Goal: Book appointment/travel/reservation

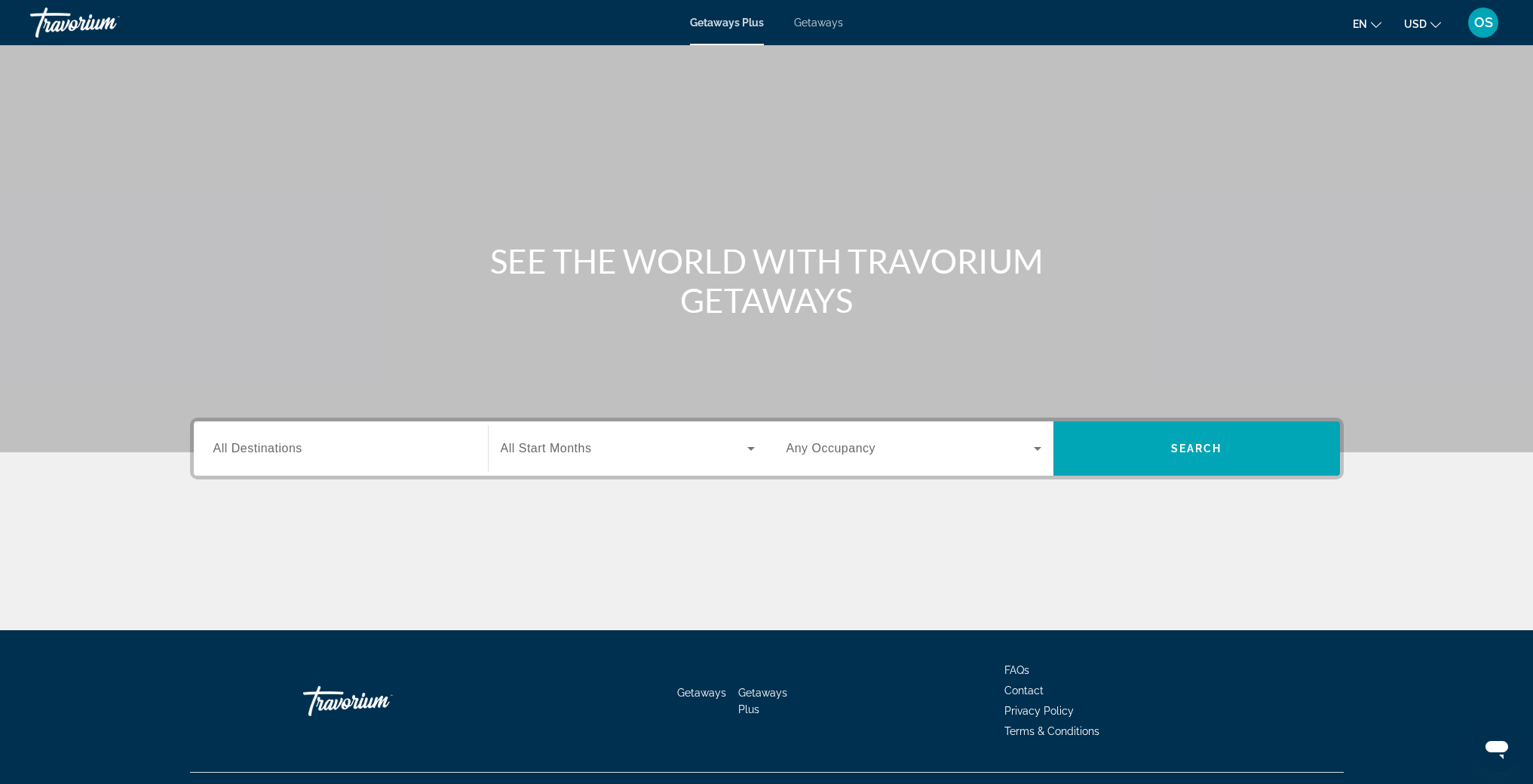
click at [287, 436] on div "Destination All Destinations" at bounding box center [341, 448] width 255 height 43
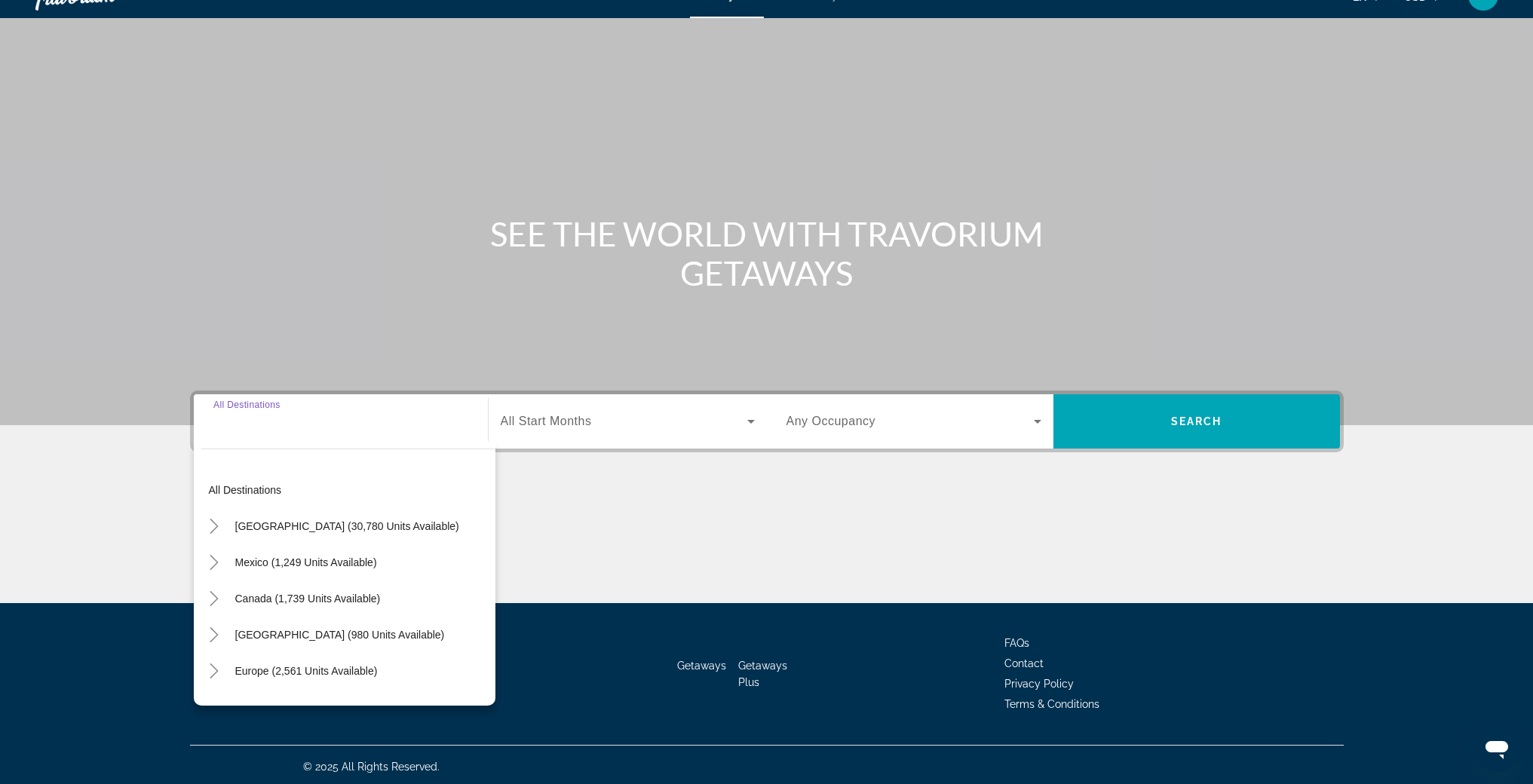
scroll to position [31, 0]
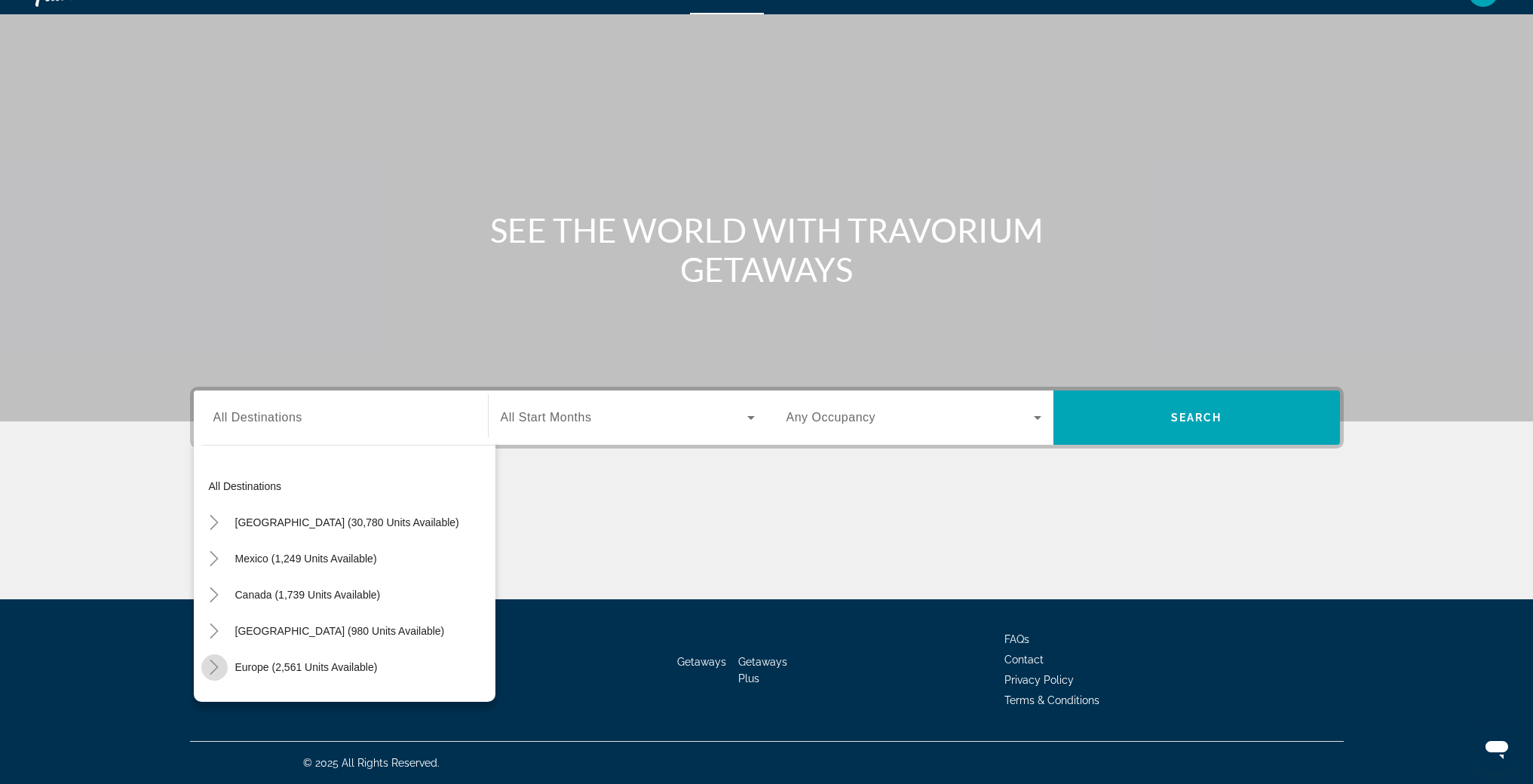
click at [212, 671] on icon "Toggle Europe (2,561 units available)" at bounding box center [214, 667] width 8 height 15
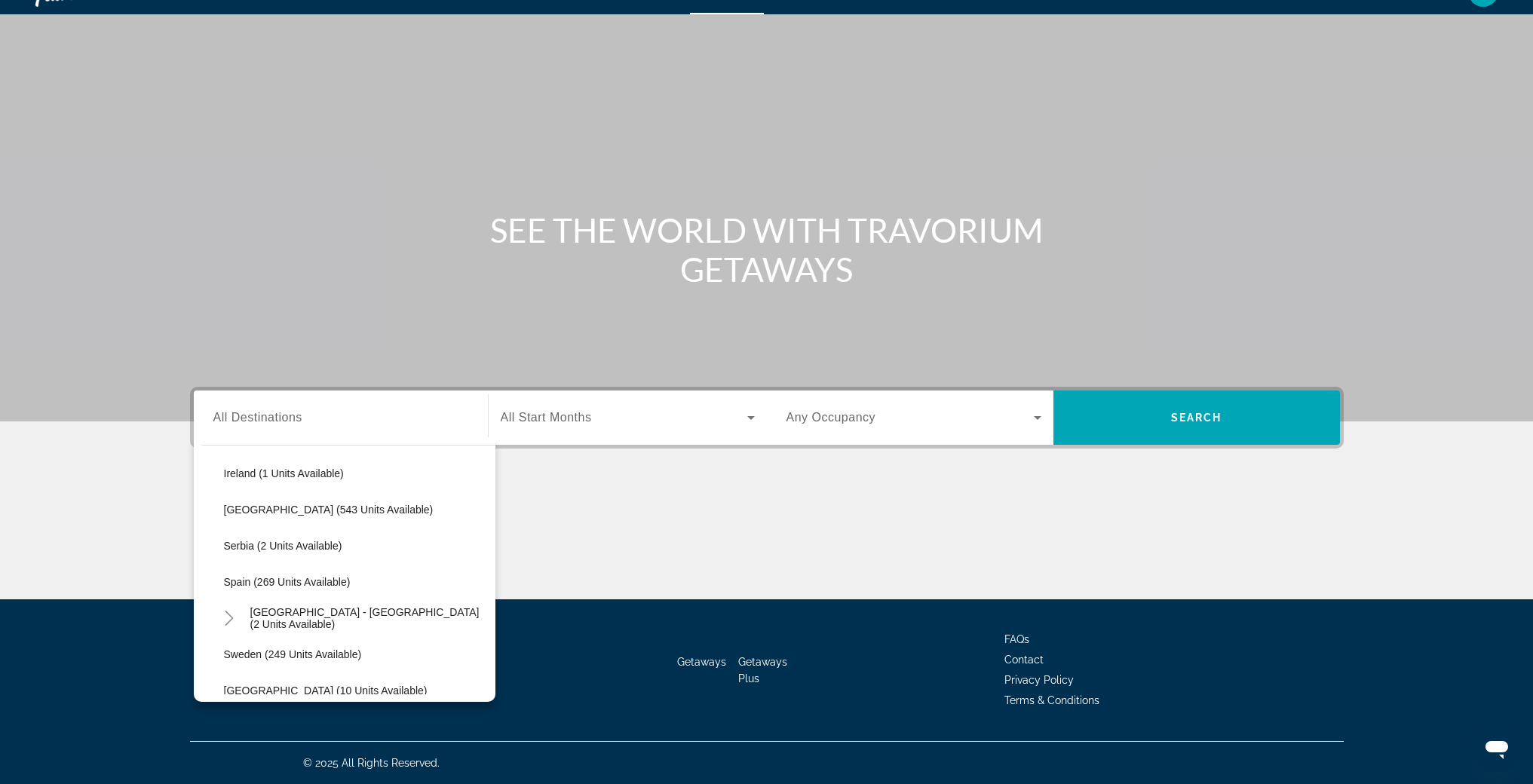
scroll to position [559, 0]
click at [296, 582] on span "Spain (269 units available)" at bounding box center [287, 578] width 126 height 12
type input "**********"
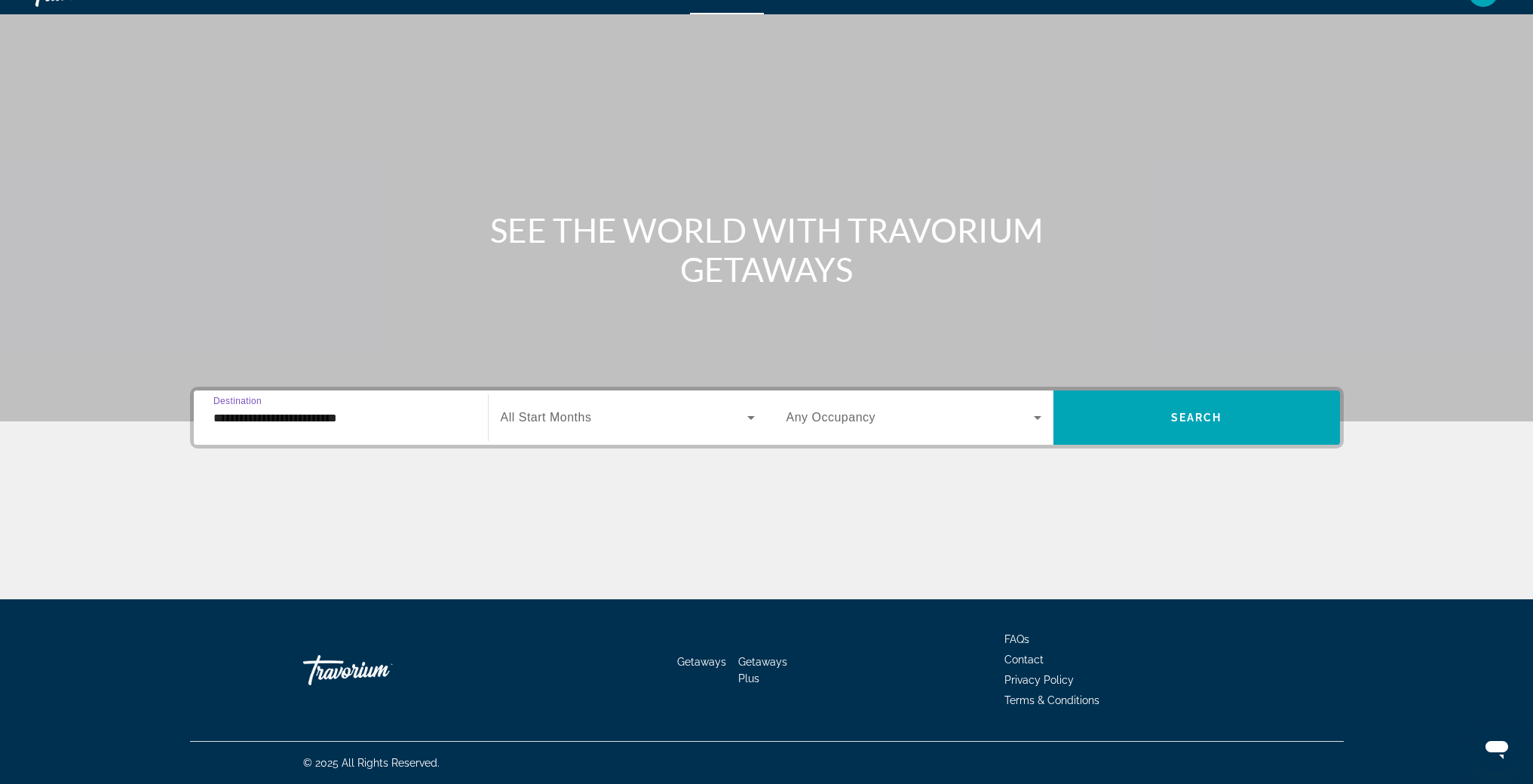
click at [568, 416] on span "All Start Months" at bounding box center [546, 417] width 91 height 13
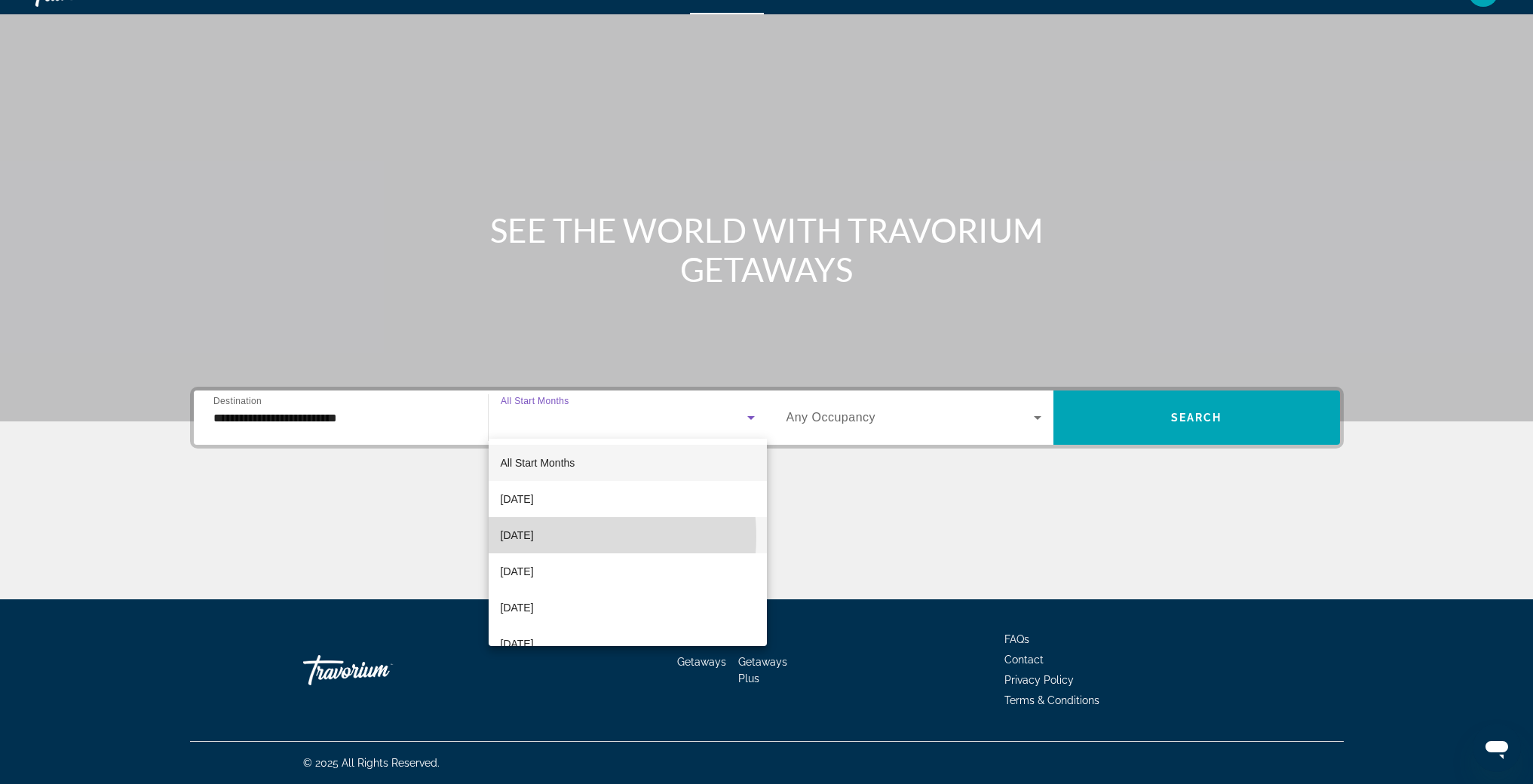
click at [534, 537] on span "[DATE]" at bounding box center [518, 535] width 33 height 18
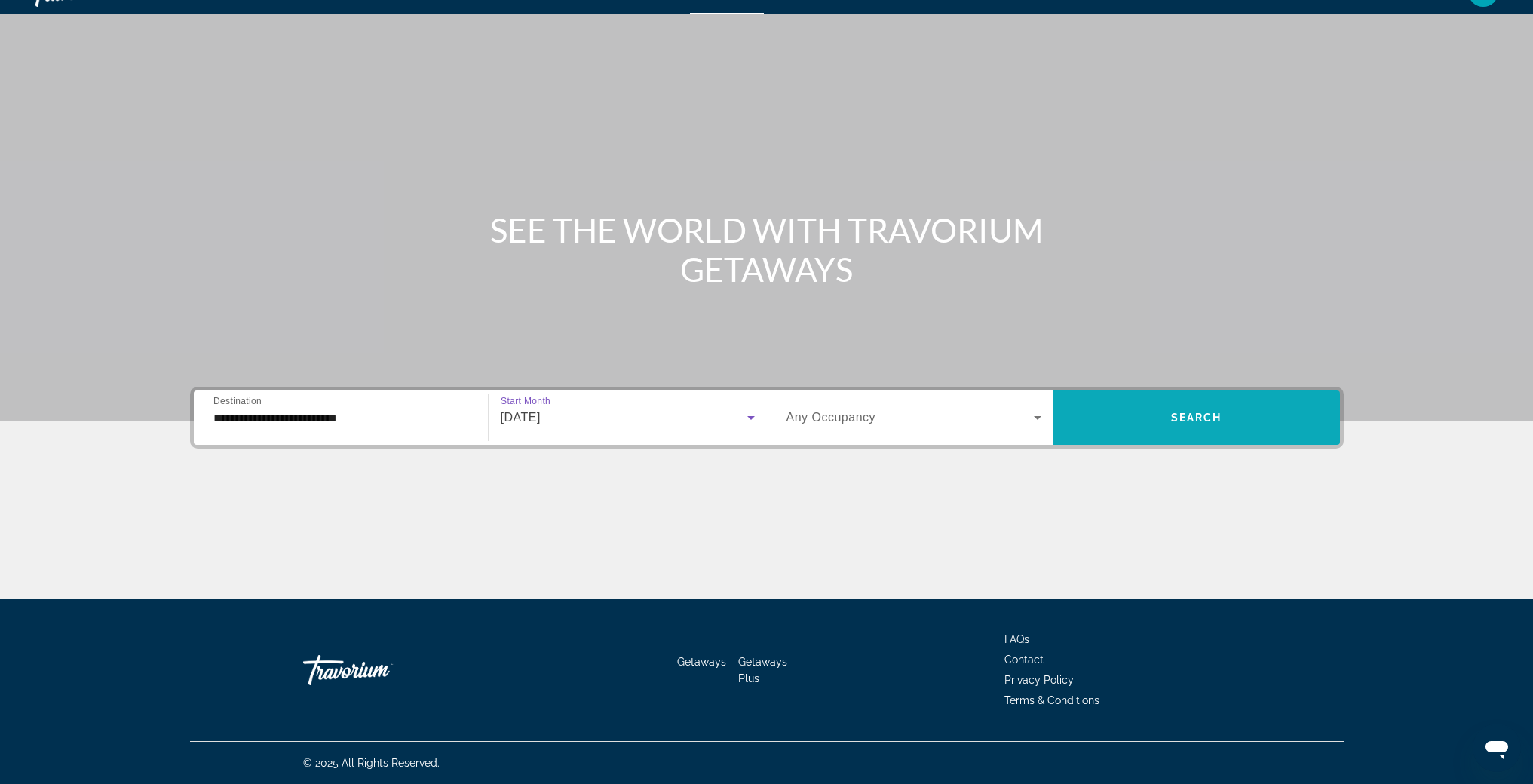
click at [1222, 427] on span "Search widget" at bounding box center [1197, 417] width 287 height 36
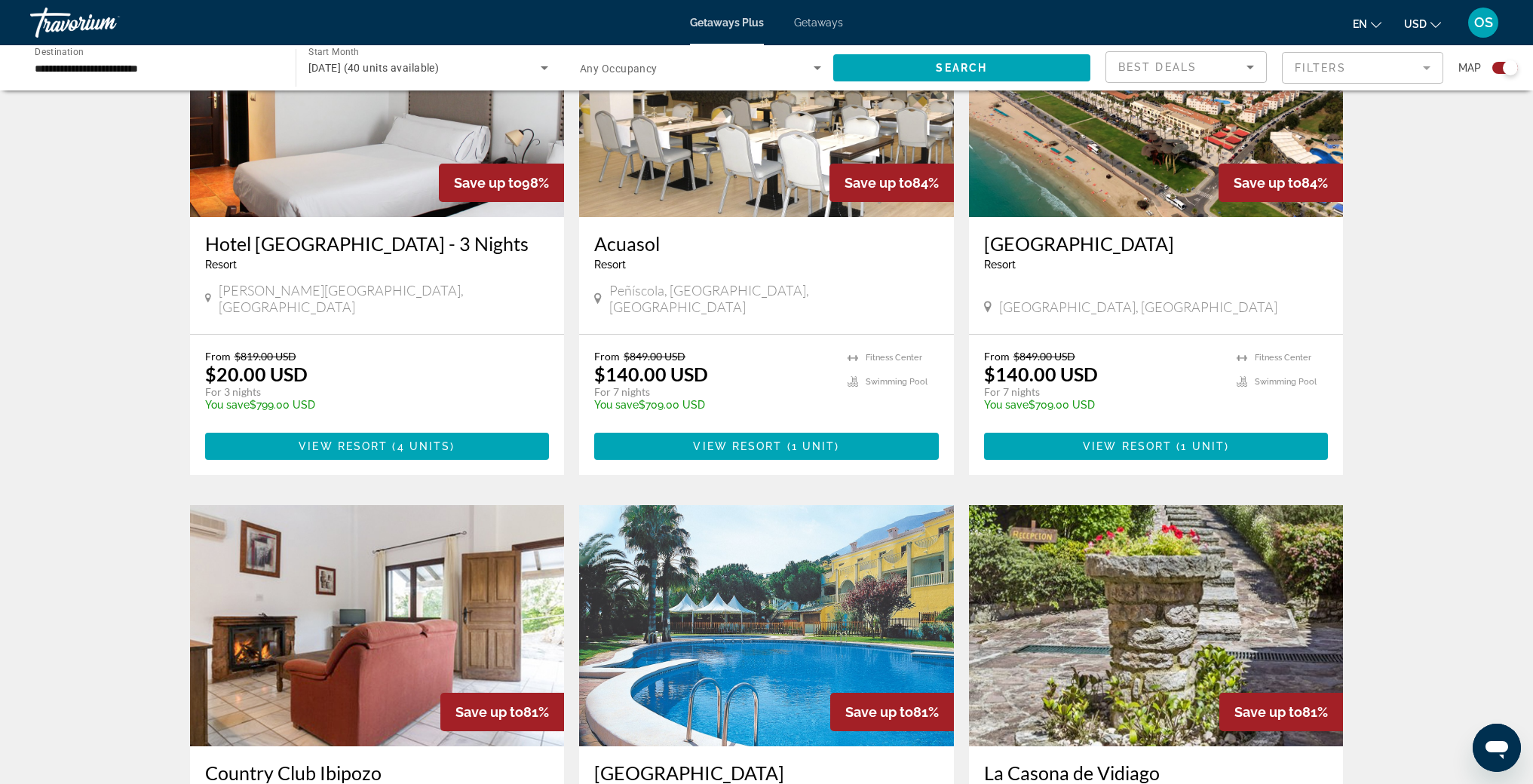
scroll to position [383, 0]
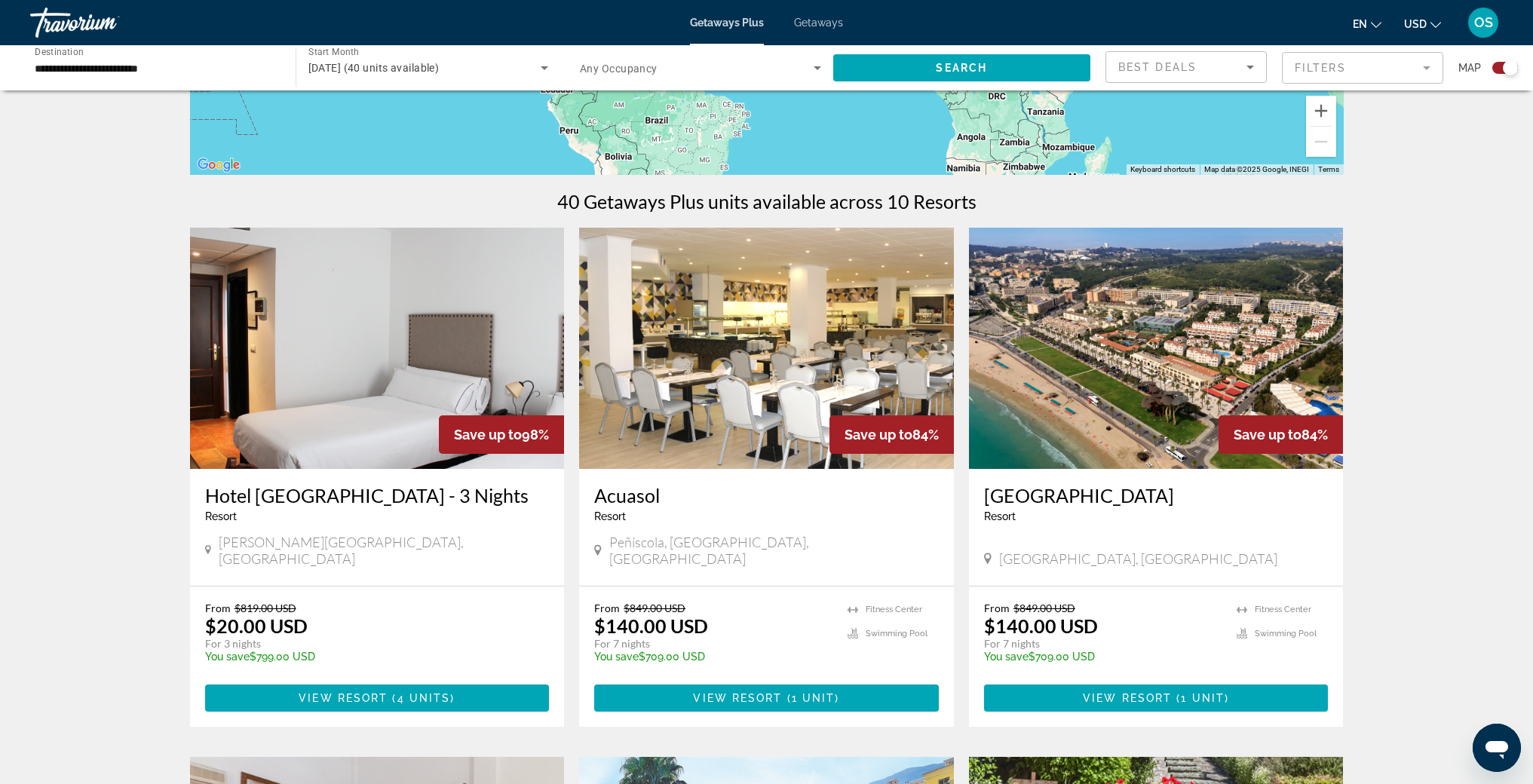
click at [727, 374] on img "Main content" at bounding box center [767, 348] width 375 height 241
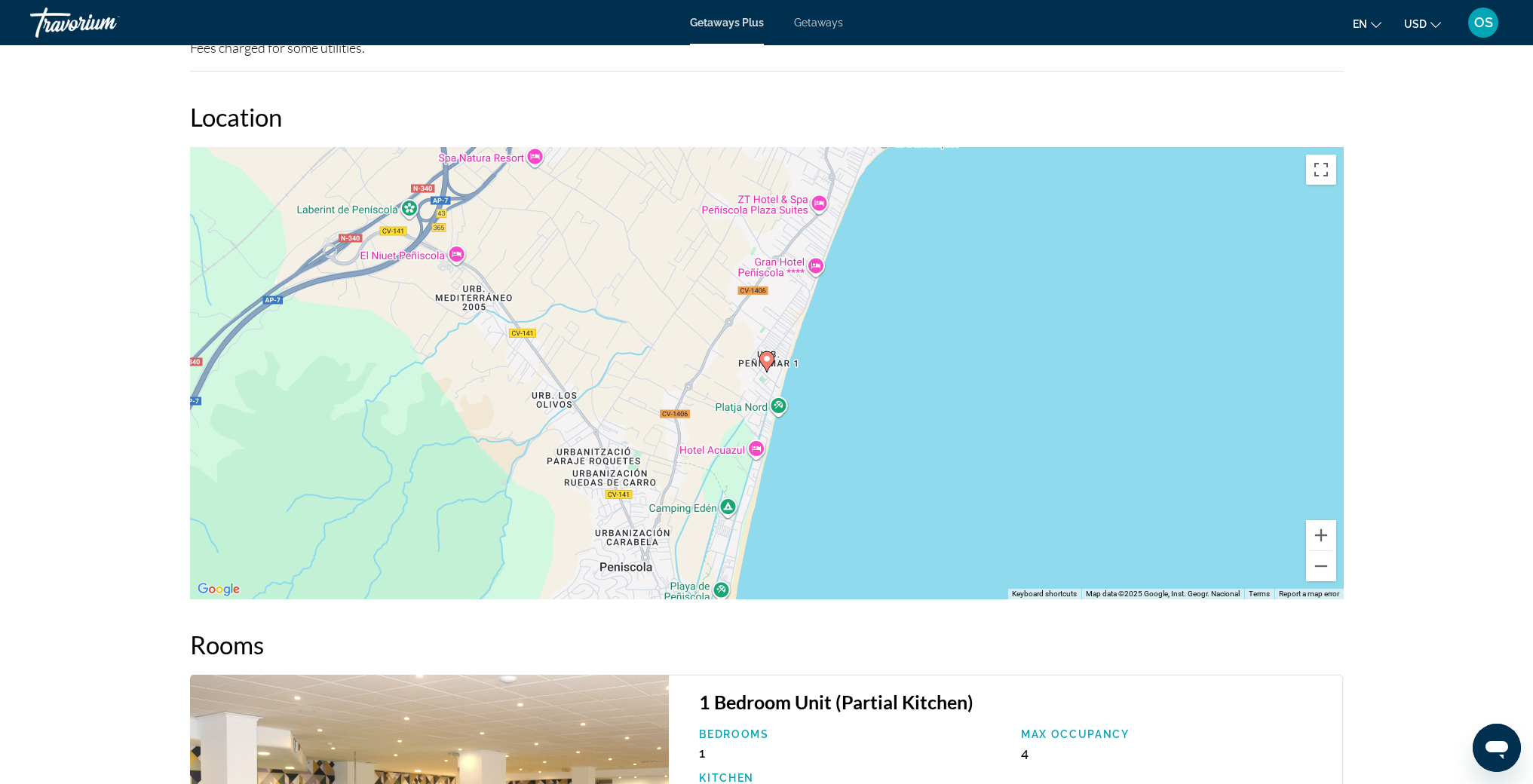
scroll to position [1980, 0]
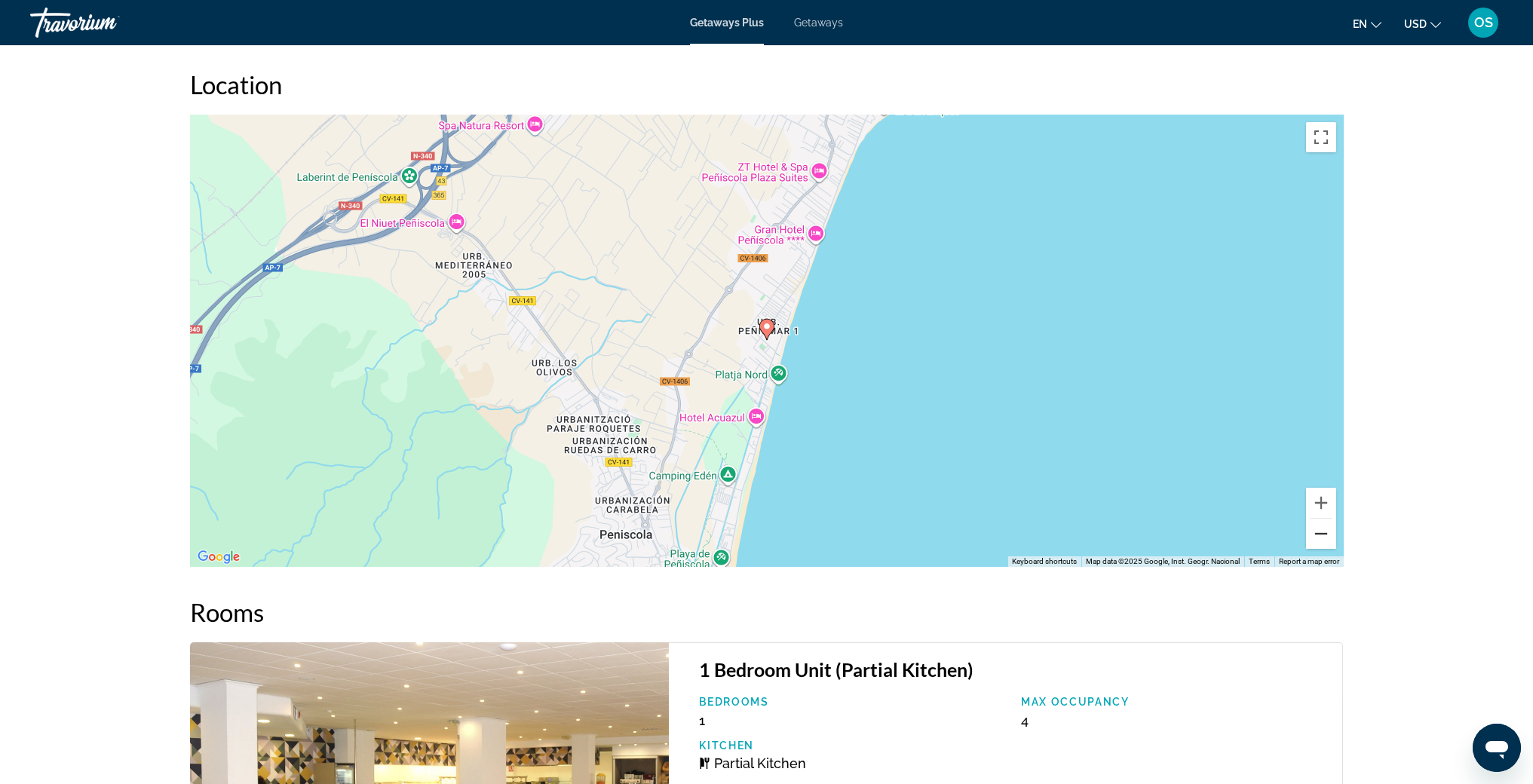
click at [1314, 549] on button "Zoom out" at bounding box center [1321, 533] width 30 height 30
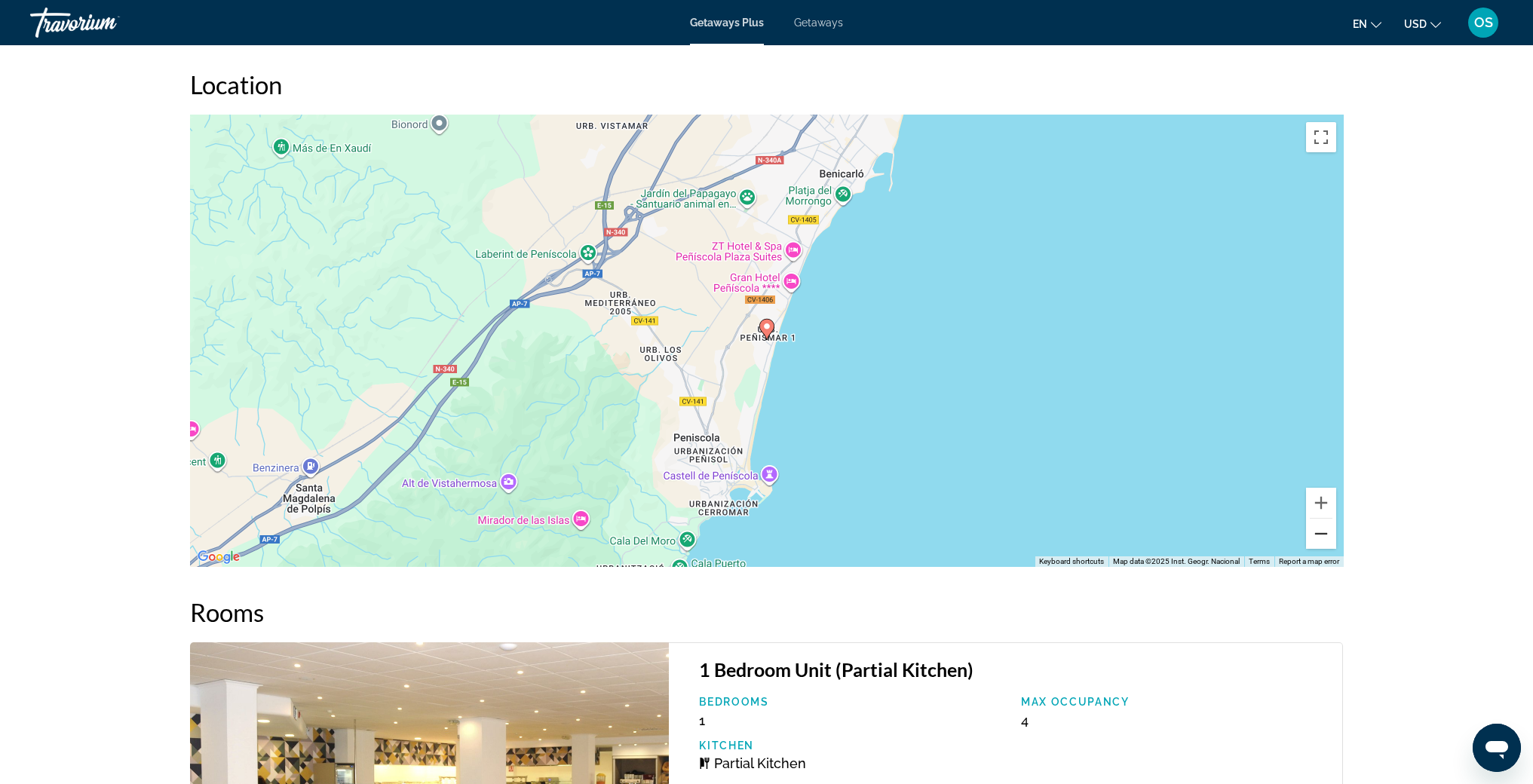
click at [1314, 549] on button "Zoom out" at bounding box center [1321, 533] width 30 height 30
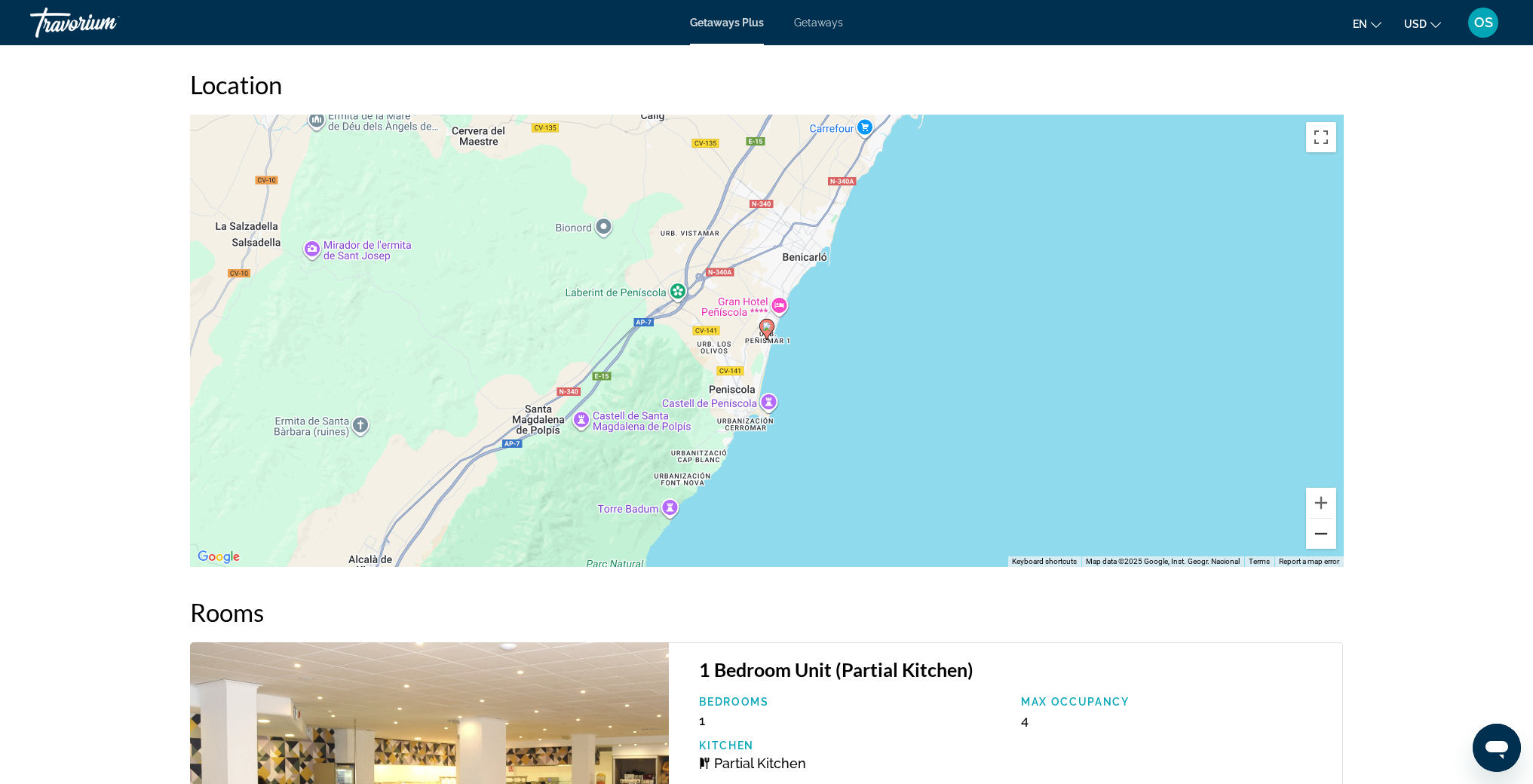
click at [1314, 549] on button "Zoom out" at bounding box center [1321, 533] width 30 height 30
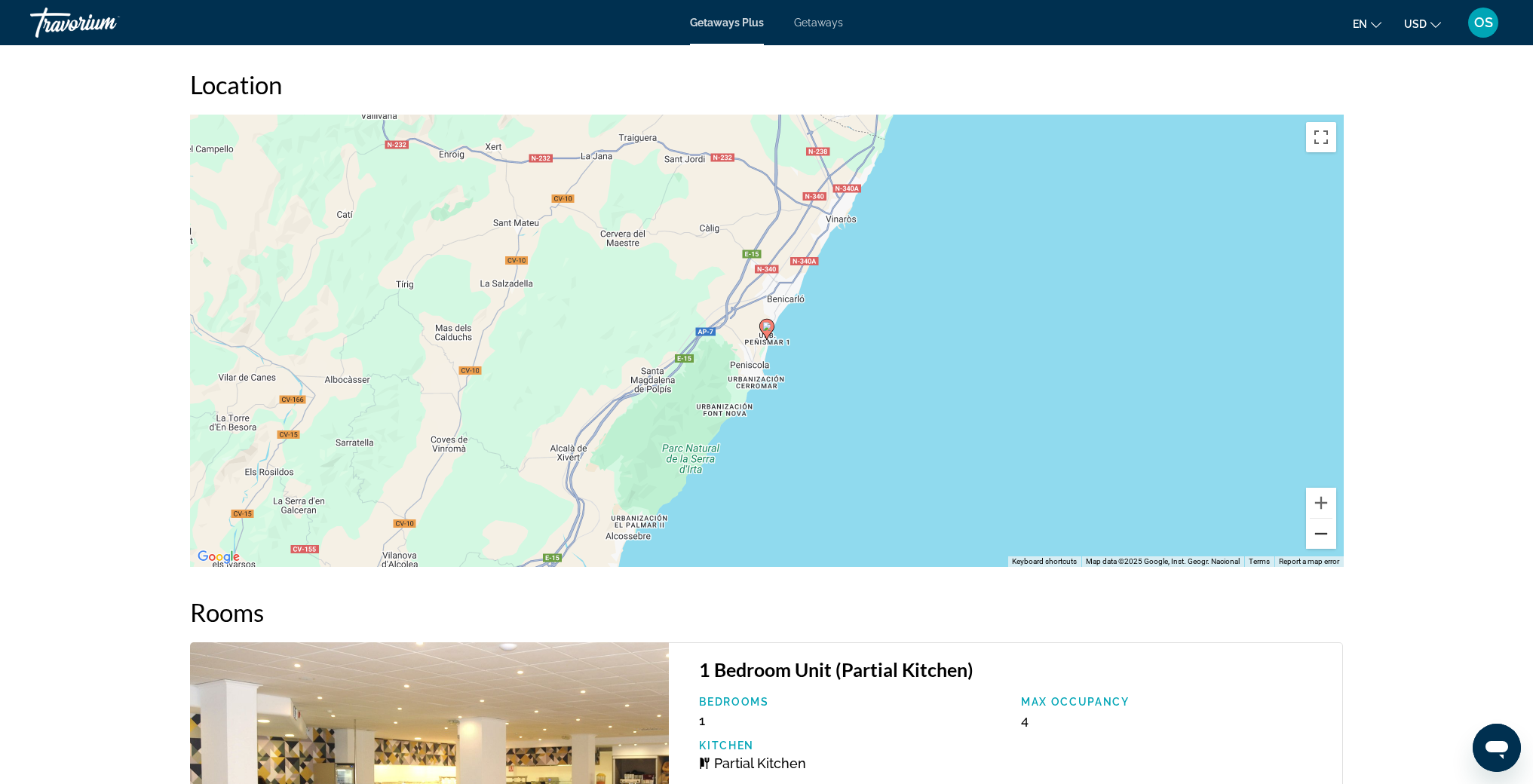
click at [1314, 549] on button "Zoom out" at bounding box center [1321, 533] width 30 height 30
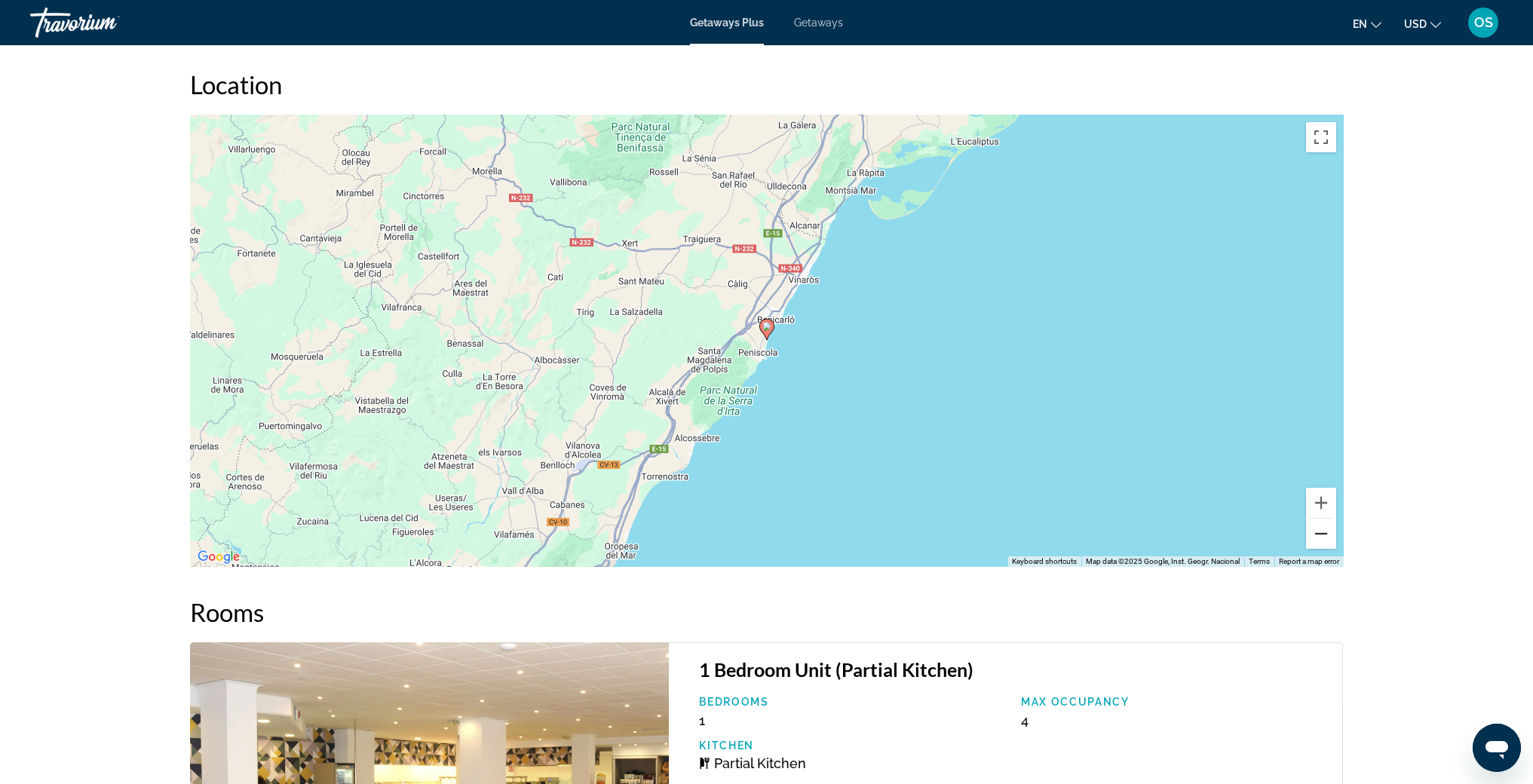
click at [1314, 549] on button "Zoom out" at bounding box center [1321, 533] width 30 height 30
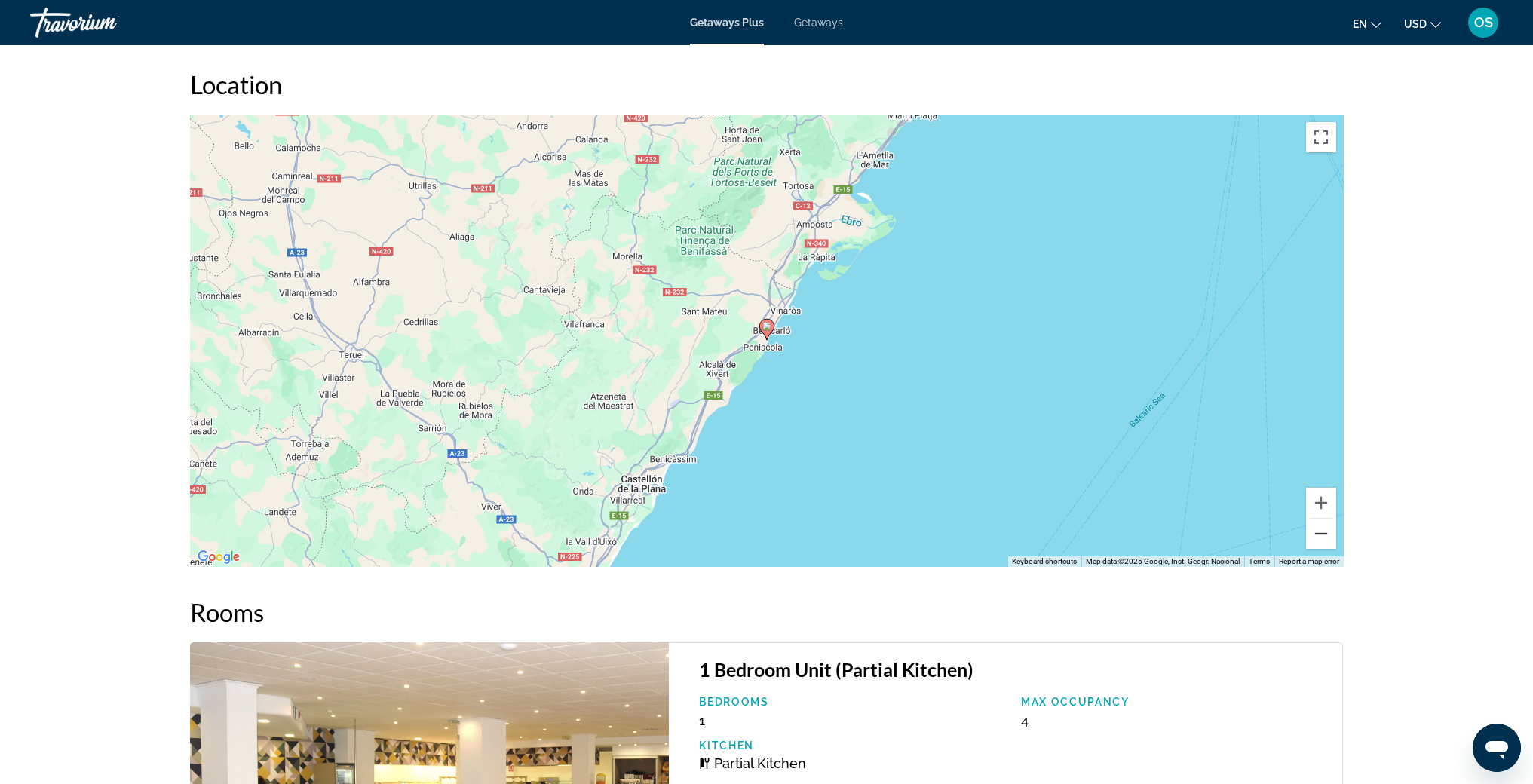
click at [1314, 549] on button "Zoom out" at bounding box center [1321, 533] width 30 height 30
